Goal: Submit feedback/report problem: Leave review/rating

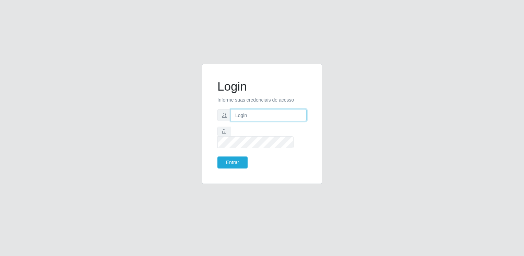
click at [258, 119] on input "text" at bounding box center [269, 115] width 76 height 12
type input "[EMAIL_ADDRESS][DOMAIN_NAME]"
click at [232, 156] on button "Entrar" at bounding box center [232, 162] width 30 height 12
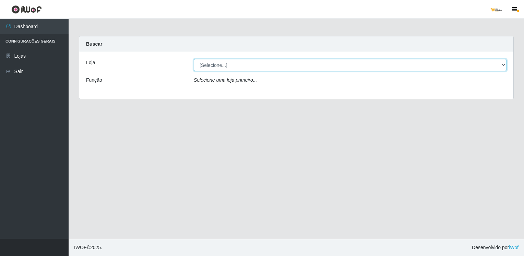
drag, startPoint x: 230, startPoint y: 62, endPoint x: 232, endPoint y: 71, distance: 9.5
click at [230, 62] on select "[Selecione...] [GEOGRAPHIC_DATA]" at bounding box center [350, 65] width 312 height 12
select select "168"
click at [194, 59] on select "[Selecione...] [GEOGRAPHIC_DATA]" at bounding box center [350, 65] width 312 height 12
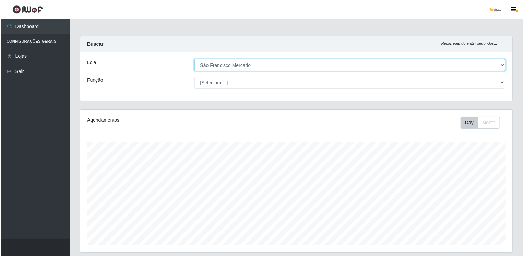
scroll to position [107, 0]
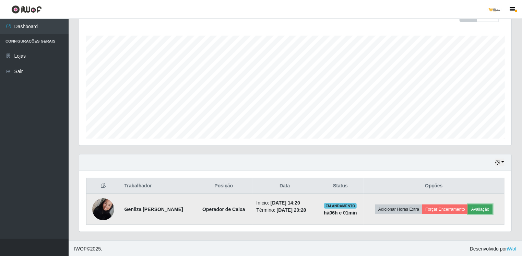
click at [482, 208] on button "Avaliação" at bounding box center [480, 209] width 24 height 10
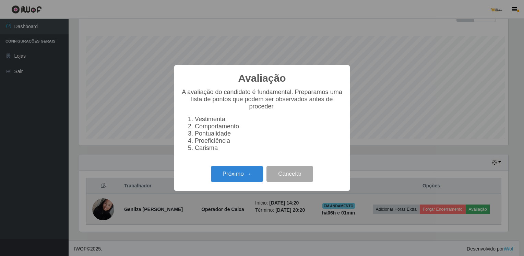
scroll to position [142, 429]
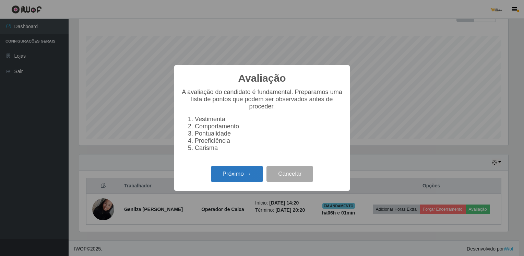
click at [242, 177] on button "Próximo →" at bounding box center [237, 174] width 52 height 16
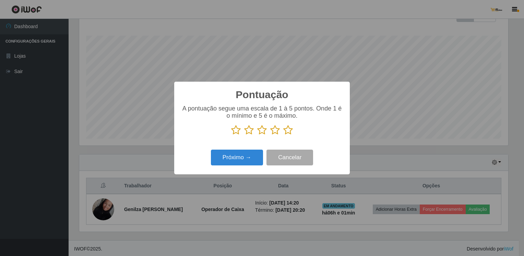
drag, startPoint x: 236, startPoint y: 130, endPoint x: 234, endPoint y: 136, distance: 6.2
click at [236, 131] on icon at bounding box center [236, 130] width 10 height 10
click at [231, 135] on input "radio" at bounding box center [231, 135] width 0 height 0
click at [229, 160] on button "Próximo →" at bounding box center [237, 157] width 52 height 16
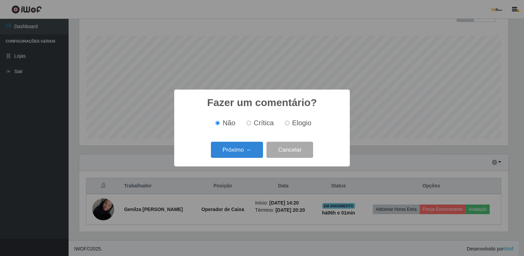
click at [248, 124] on input "Crítica" at bounding box center [248, 123] width 4 height 4
radio input "true"
click at [232, 150] on button "Próximo →" at bounding box center [237, 150] width 52 height 16
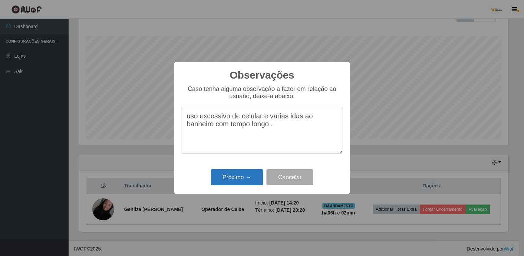
type textarea "uso excessivo de celular e varias idas ao banheiro com tempo longo ."
click at [236, 174] on button "Próximo →" at bounding box center [237, 177] width 52 height 16
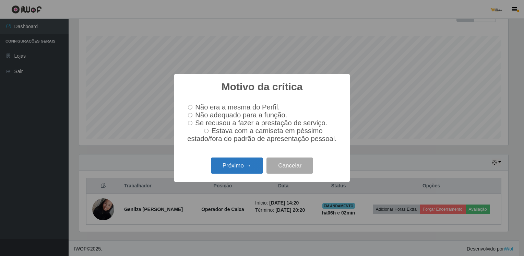
click at [236, 169] on button "Próximo →" at bounding box center [237, 165] width 52 height 16
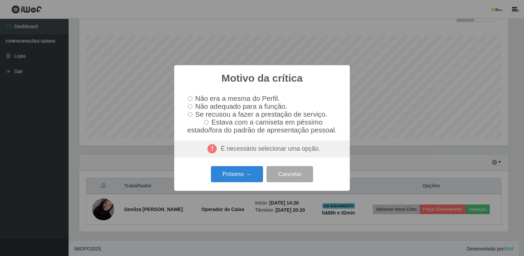
click at [190, 104] on input "Não adequado para a função." at bounding box center [190, 106] width 4 height 4
radio input "true"
click at [228, 176] on button "Próximo →" at bounding box center [237, 174] width 52 height 16
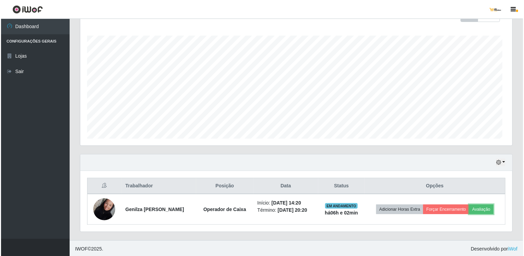
scroll to position [142, 432]
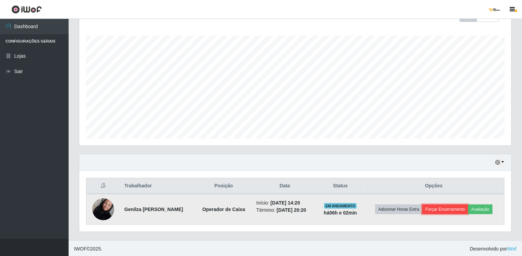
click at [441, 208] on button "Forçar Encerramento" at bounding box center [445, 209] width 46 height 10
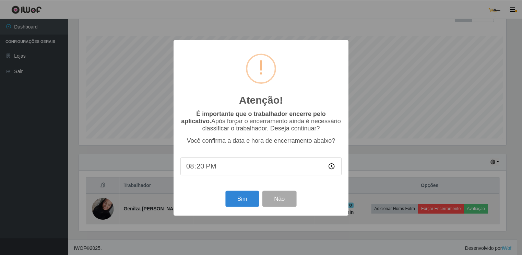
scroll to position [142, 429]
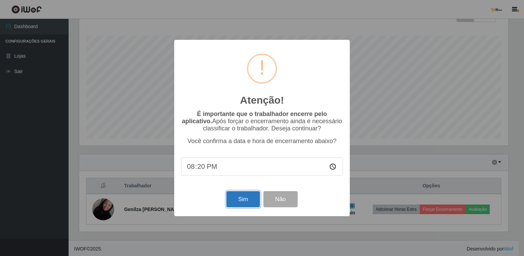
click at [236, 201] on button "Sim" at bounding box center [242, 199] width 33 height 16
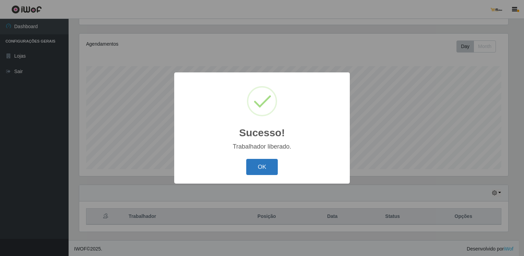
click at [265, 165] on button "OK" at bounding box center [262, 167] width 32 height 16
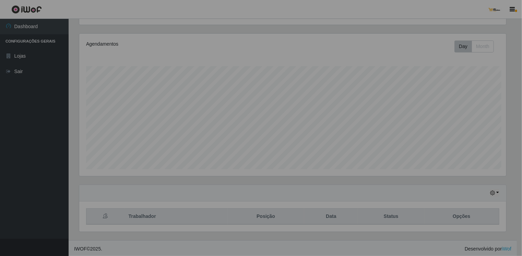
scroll to position [142, 432]
